Goal: Task Accomplishment & Management: Use online tool/utility

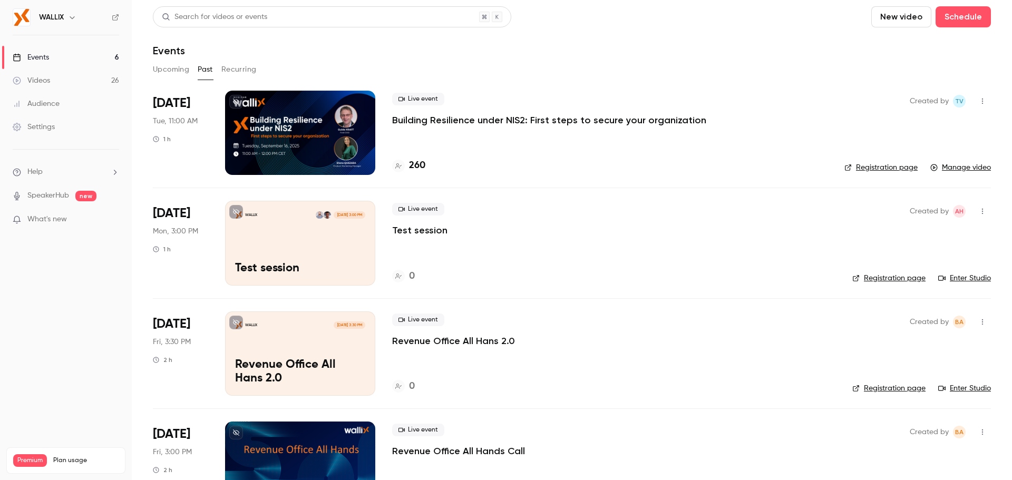
click at [300, 129] on div at bounding box center [300, 133] width 150 height 84
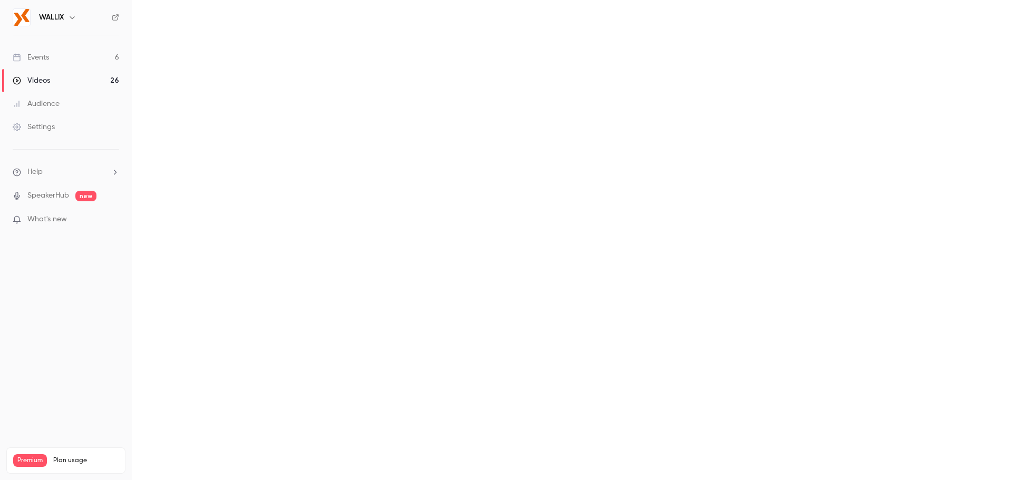
click at [91, 79] on link "Videos 26" at bounding box center [66, 80] width 132 height 23
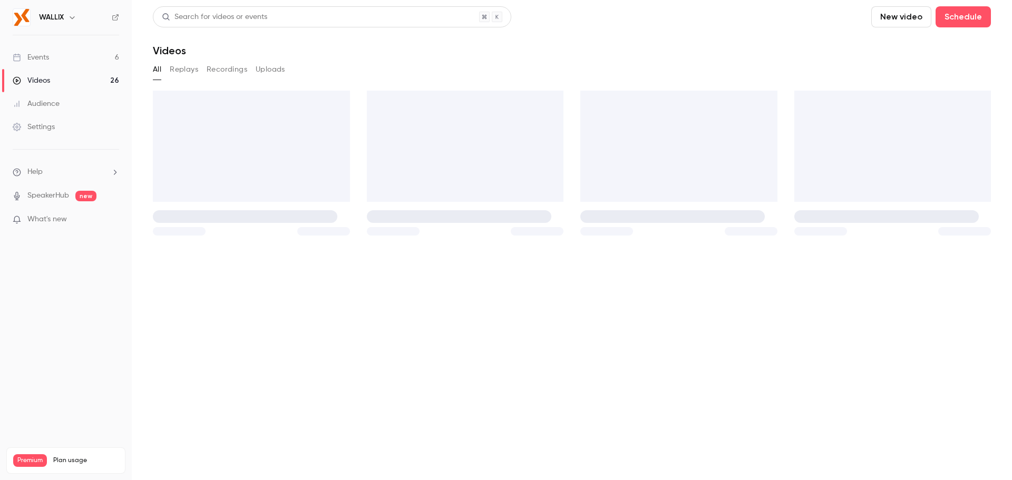
click at [96, 60] on link "Events 6" at bounding box center [66, 57] width 132 height 23
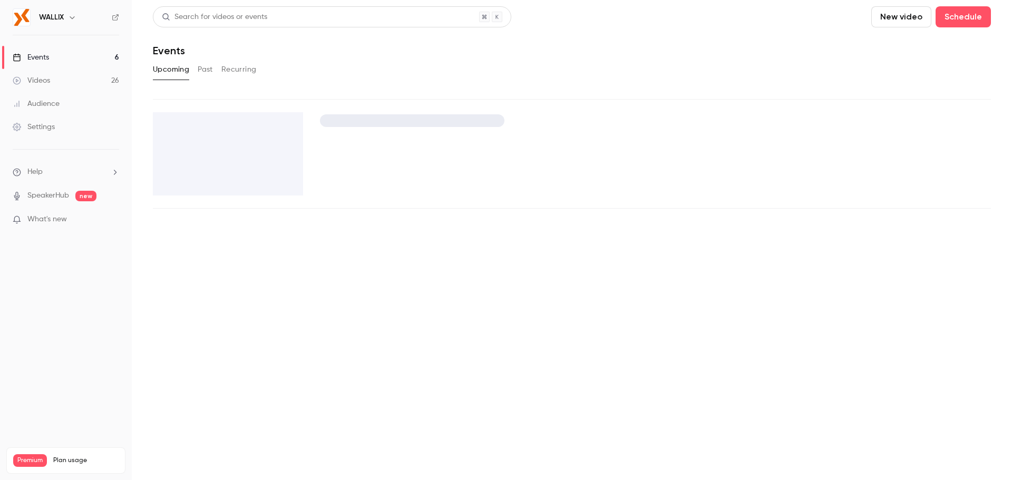
click at [199, 71] on button "Past" at bounding box center [205, 69] width 15 height 17
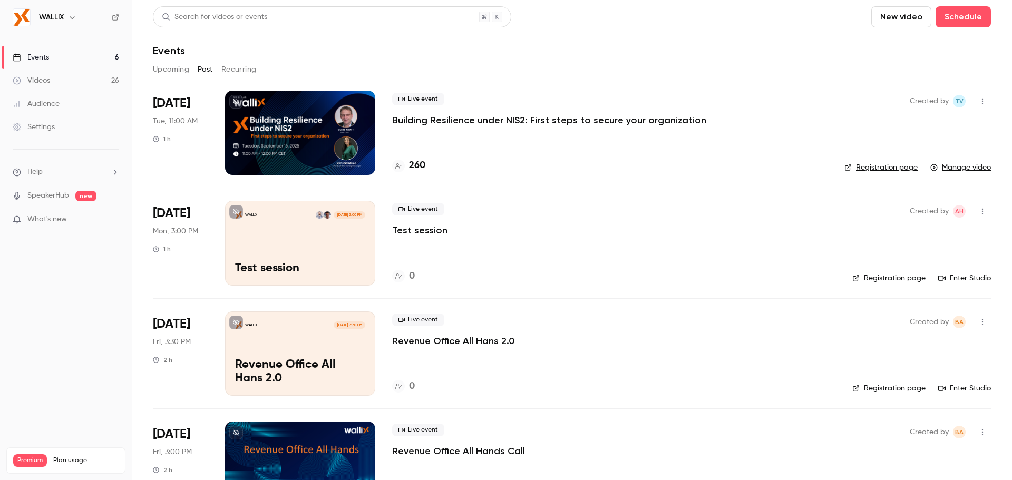
click at [978, 102] on icon "button" at bounding box center [982, 100] width 8 height 7
click at [351, 115] on div at bounding box center [506, 240] width 1012 height 480
click at [311, 122] on div at bounding box center [300, 133] width 150 height 84
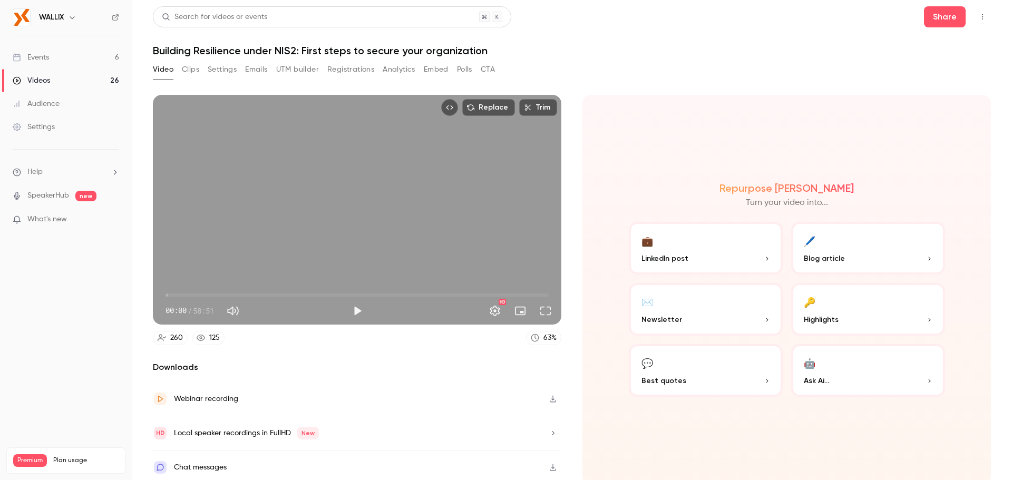
click at [343, 68] on button "Registrations" at bounding box center [350, 69] width 47 height 17
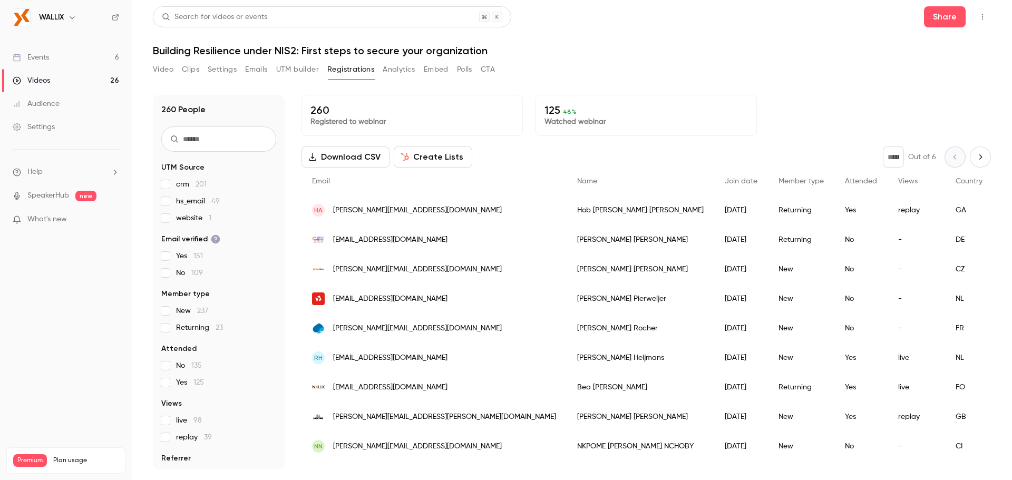
click at [341, 151] on button "Download CSV" at bounding box center [345, 156] width 88 height 21
click at [193, 203] on span "hs_email 49" at bounding box center [198, 201] width 44 height 11
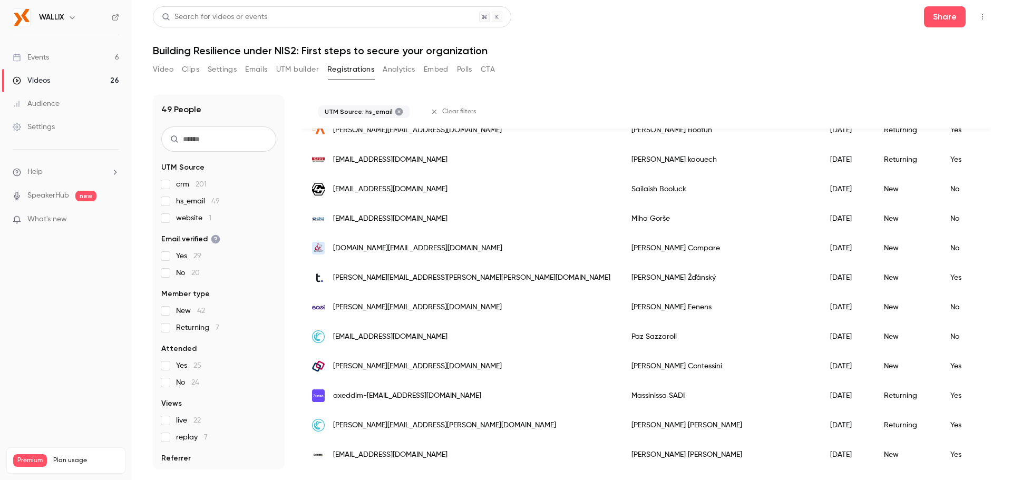
scroll to position [1213, 0]
click at [291, 70] on button "UTM builder" at bounding box center [297, 69] width 43 height 17
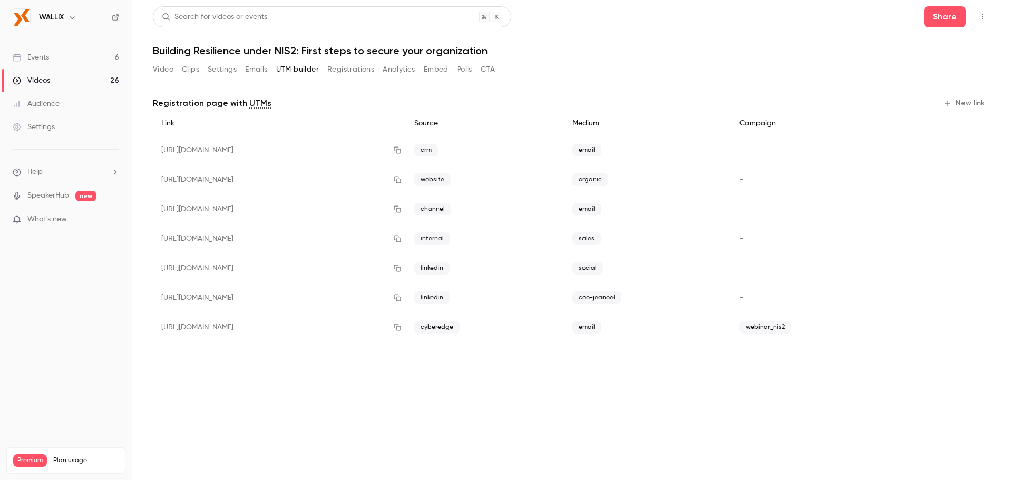
click at [346, 70] on button "Registrations" at bounding box center [350, 69] width 47 height 17
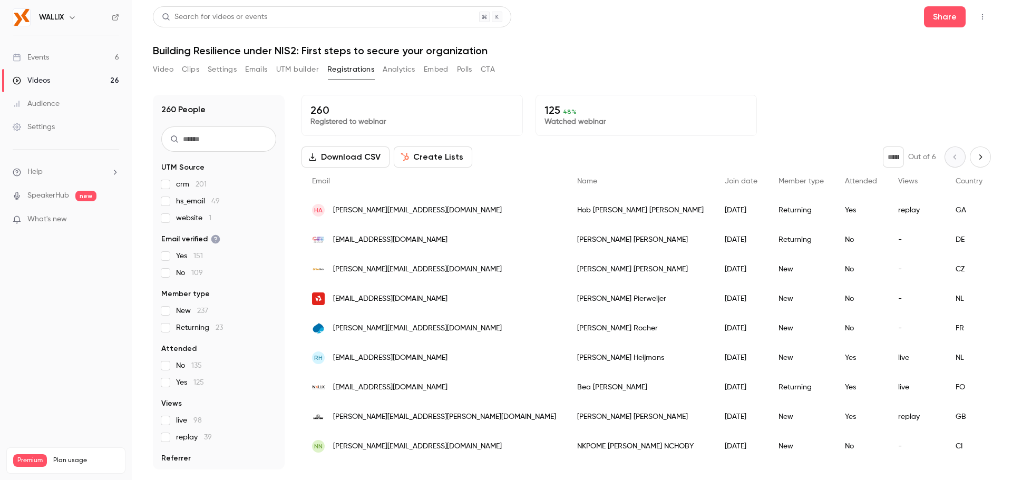
click at [296, 73] on button "UTM builder" at bounding box center [297, 69] width 43 height 17
